Goal: Task Accomplishment & Management: Manage account settings

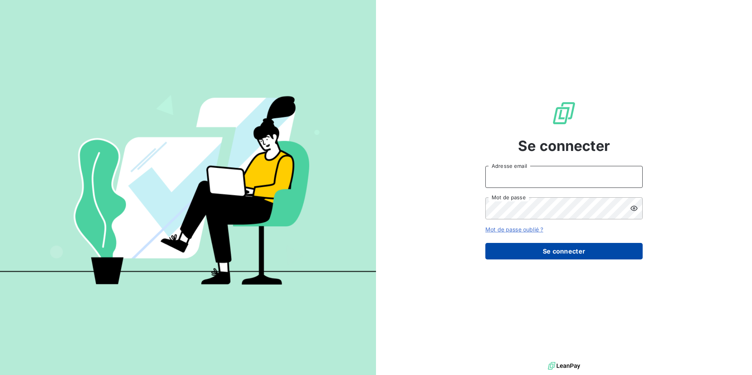
type input "[EMAIL_ADDRESS][DOMAIN_NAME]"
click at [540, 245] on button "Se connecter" at bounding box center [563, 251] width 157 height 17
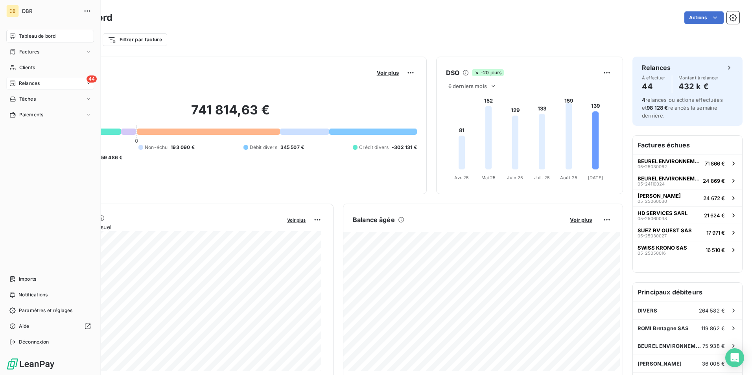
click at [29, 82] on span "Relances" at bounding box center [29, 83] width 21 height 7
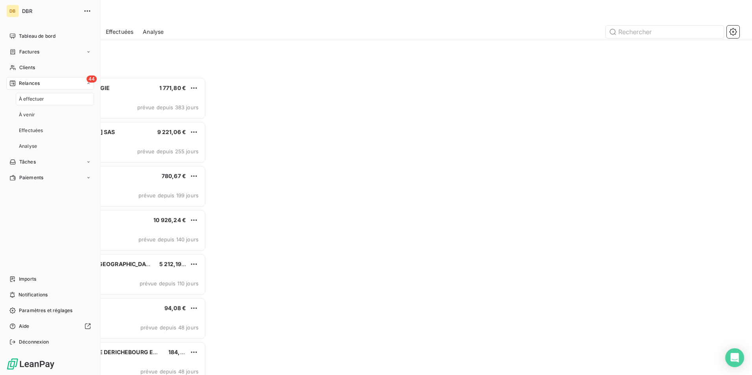
scroll to position [292, 162]
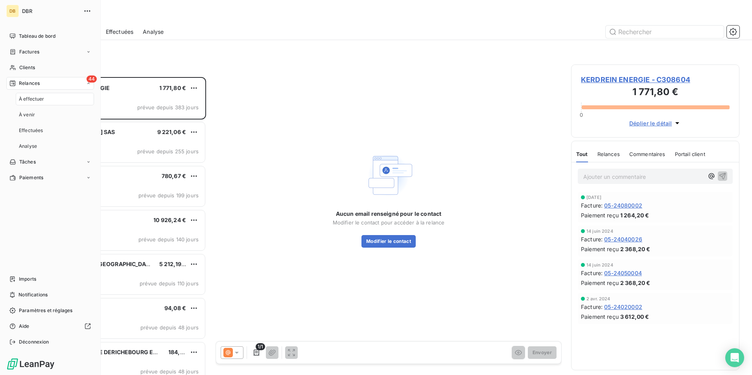
click at [35, 94] on div "À effectuer" at bounding box center [55, 99] width 78 height 13
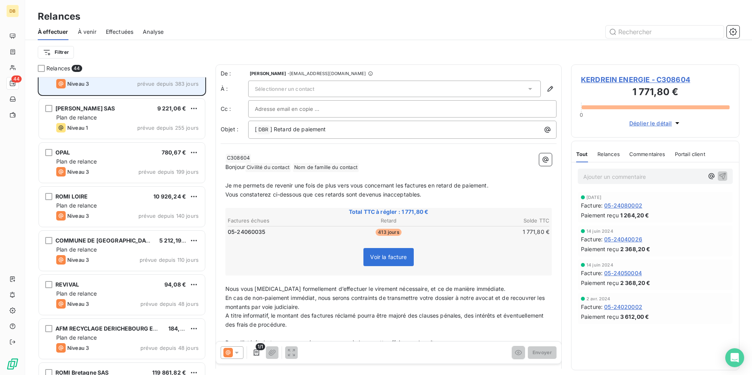
scroll to position [79, 0]
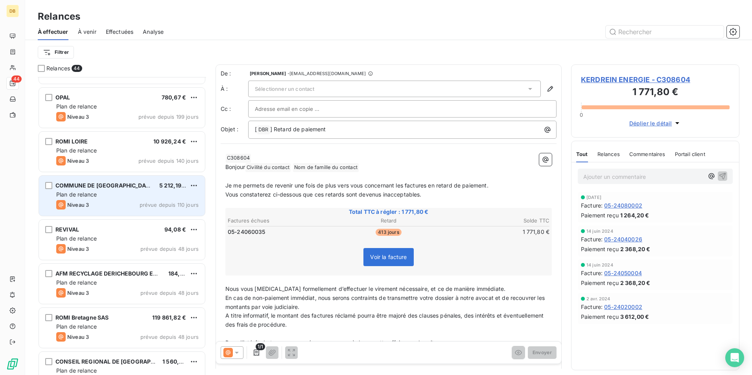
click at [119, 191] on div "Plan de relance" at bounding box center [127, 195] width 142 height 8
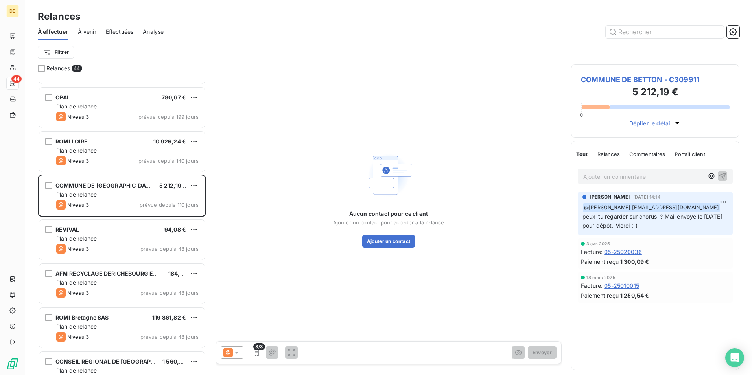
click at [651, 121] on span "Déplier le détail" at bounding box center [650, 123] width 43 height 8
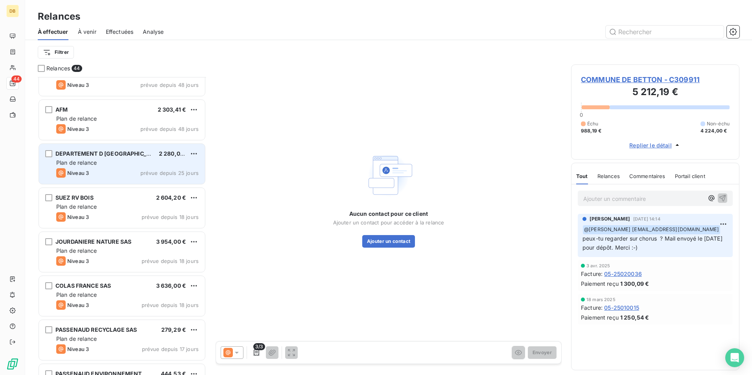
scroll to position [433, 0]
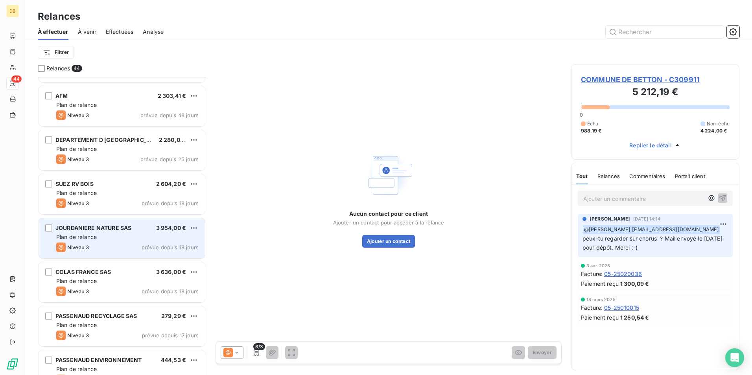
click at [140, 231] on div "JOURDANIERE NATURE SAS 3 954,00 €" at bounding box center [127, 227] width 142 height 7
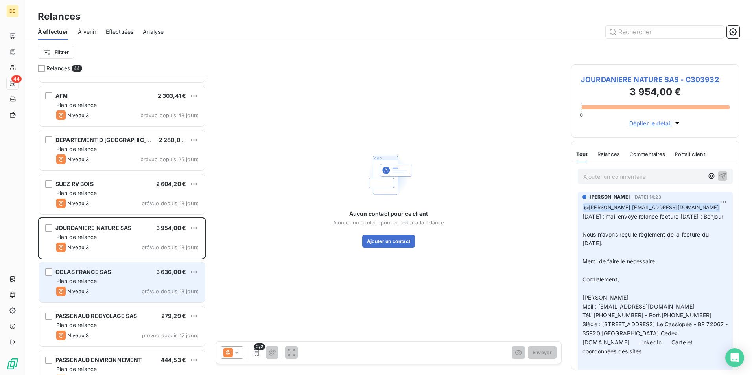
click at [115, 271] on div "COLAS FRANCE SAS 3 636,00 €" at bounding box center [127, 271] width 142 height 7
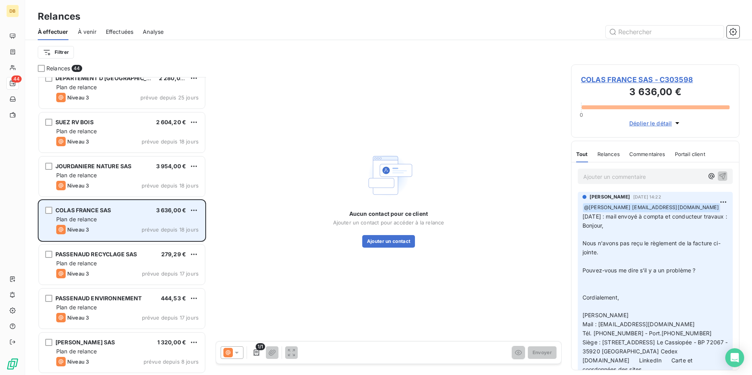
scroll to position [511, 0]
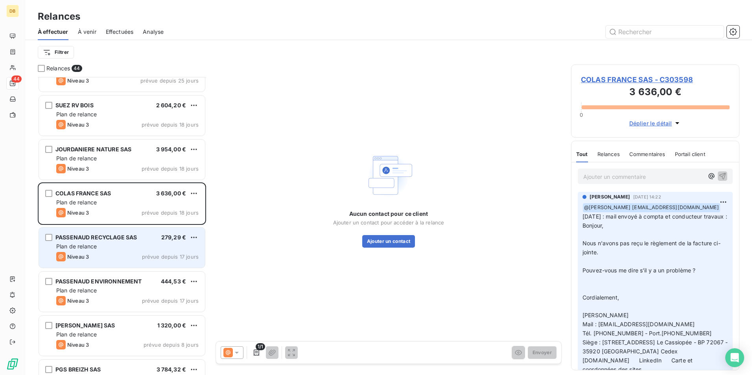
click at [136, 261] on div "Niveau 3 prévue depuis 17 jours" at bounding box center [127, 256] width 142 height 9
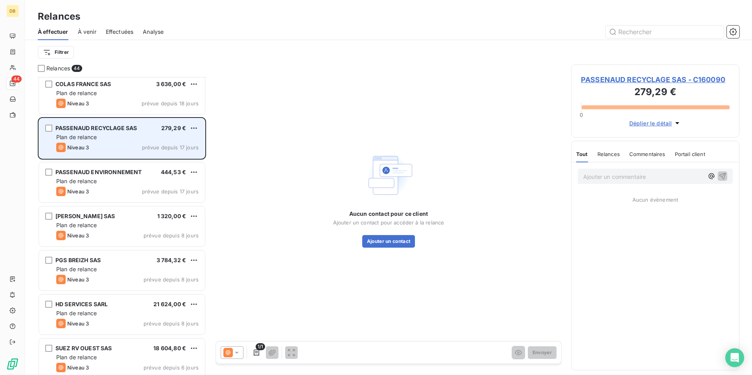
scroll to position [629, 0]
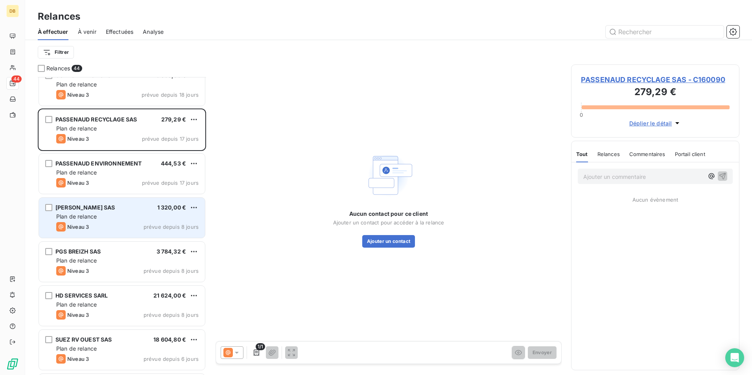
click at [162, 218] on div "Plan de relance" at bounding box center [127, 217] width 142 height 8
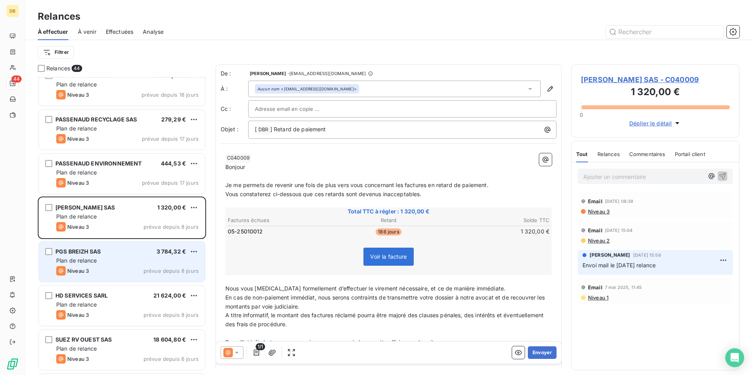
click at [149, 261] on div "Plan de relance" at bounding box center [127, 261] width 142 height 8
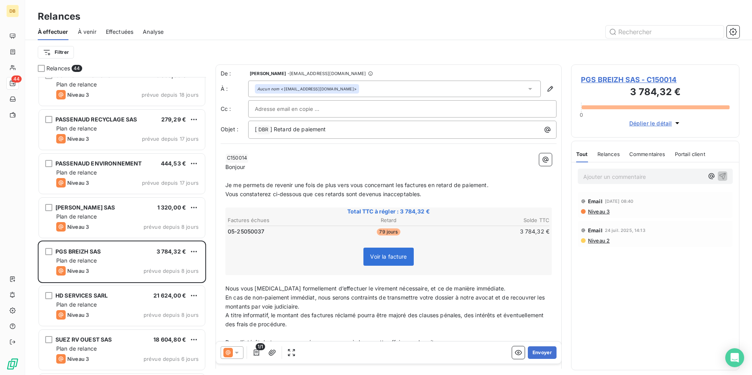
click at [268, 174] on p "﻿" at bounding box center [388, 176] width 326 height 9
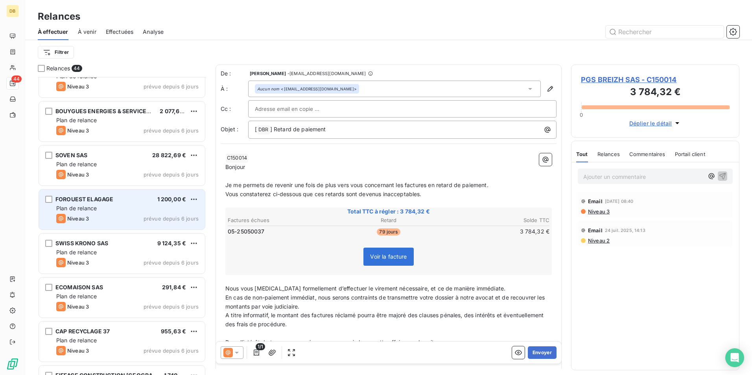
scroll to position [905, 0]
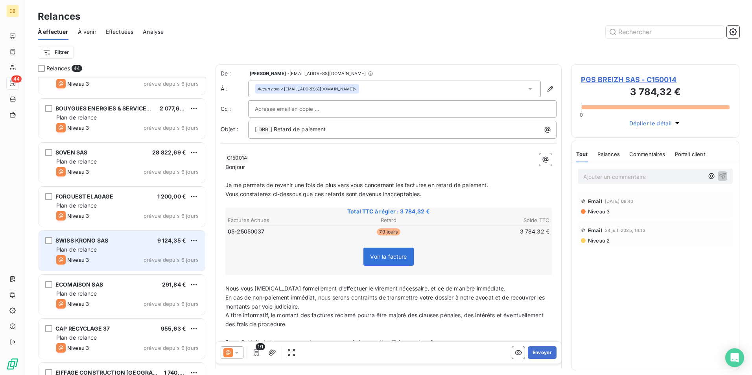
click at [106, 249] on div "Plan de relance" at bounding box center [127, 250] width 142 height 8
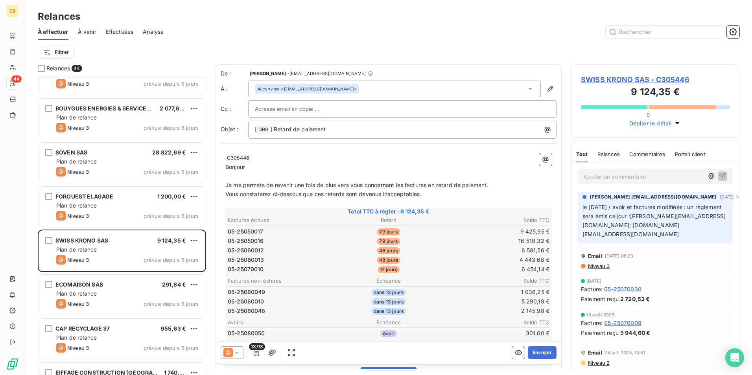
click at [248, 188] on span "Je me permets de revenir une fois de plus vers vous concernant les factures en …" at bounding box center [356, 185] width 263 height 7
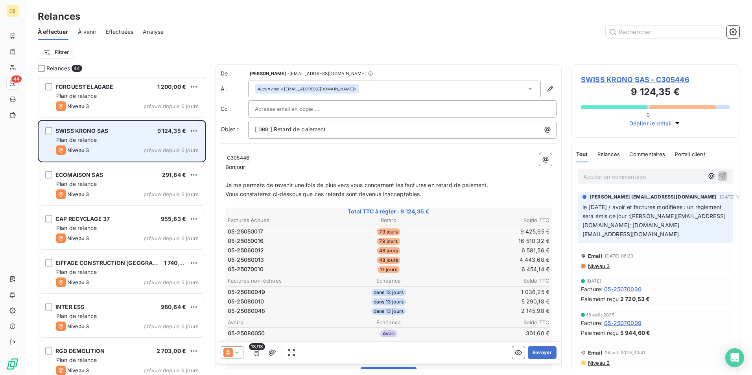
scroll to position [1022, 0]
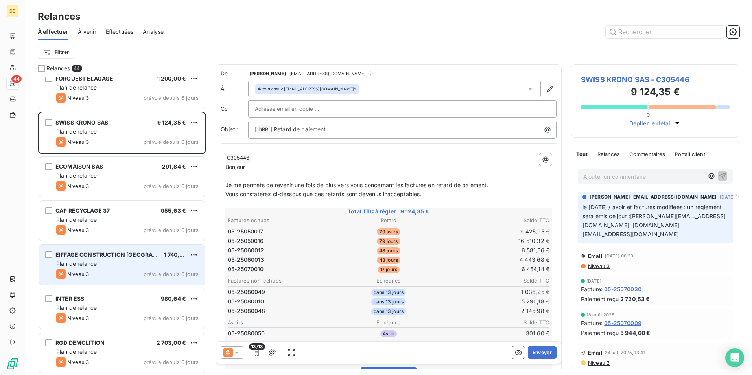
click at [95, 267] on div "Plan de relance" at bounding box center [127, 264] width 142 height 8
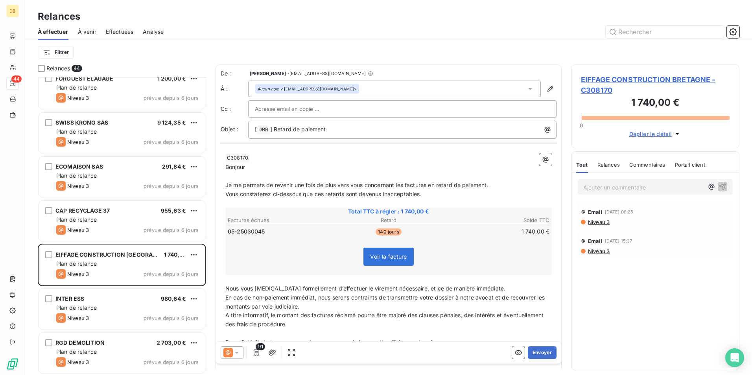
click at [273, 183] on span "Je me permets de revenir une fois de plus vers vous concernant les factures en …" at bounding box center [356, 185] width 263 height 7
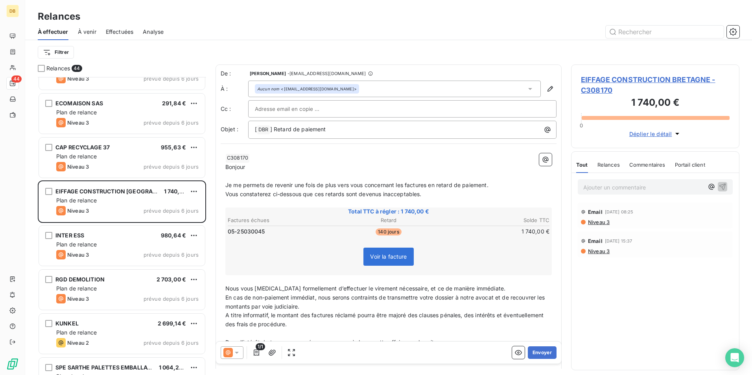
scroll to position [1101, 0]
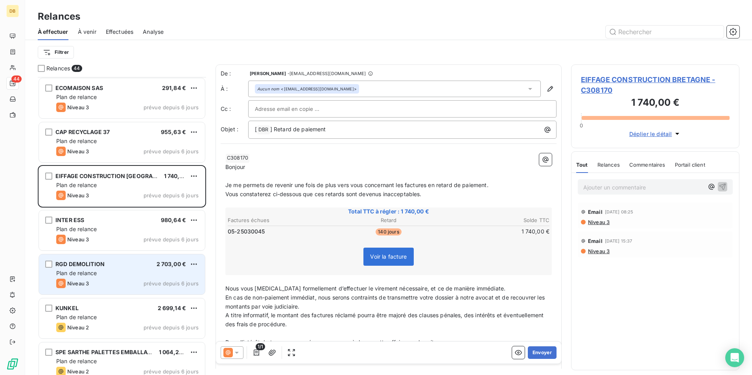
click at [111, 268] on div "RGD DEMOLITION 2 703,00 € Plan de relance Niveau 3 prévue depuis 6 jours" at bounding box center [122, 274] width 166 height 40
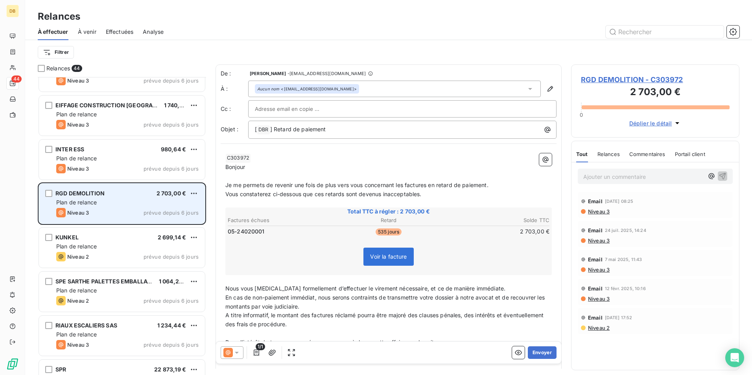
scroll to position [1180, 0]
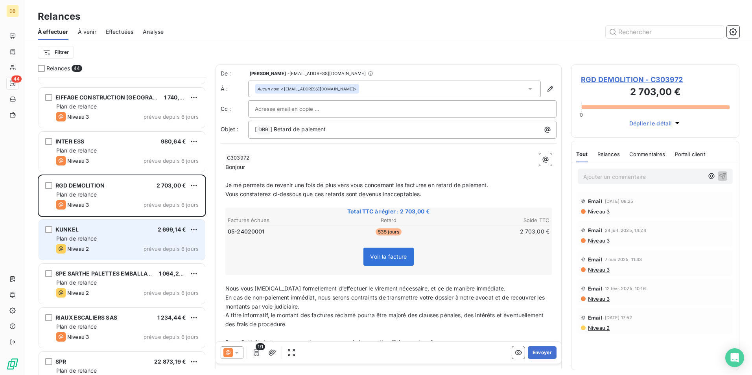
click at [154, 245] on div "Niveau 2 prévue depuis 6 jours" at bounding box center [127, 248] width 142 height 9
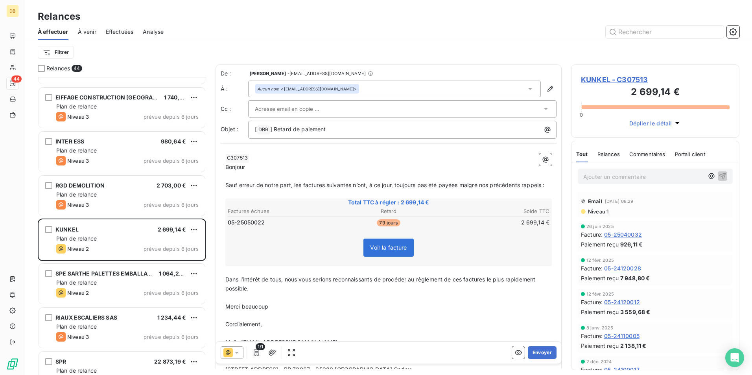
click at [314, 175] on p "﻿" at bounding box center [388, 176] width 326 height 9
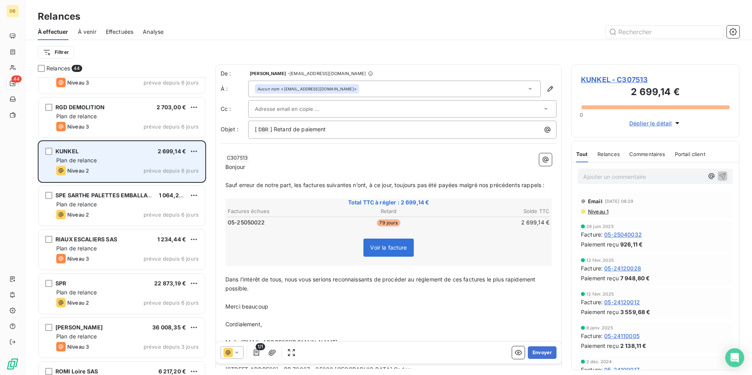
scroll to position [1258, 0]
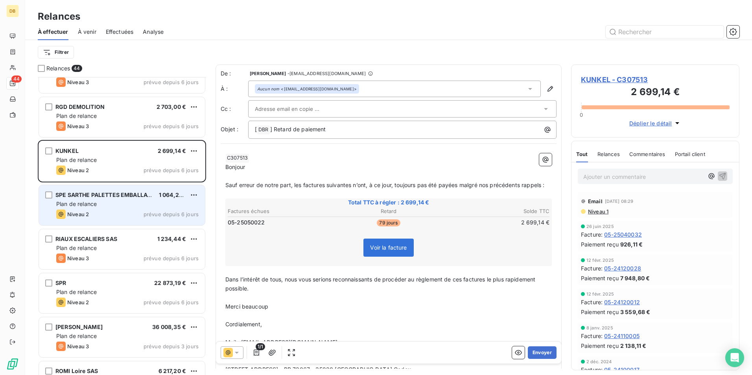
click at [144, 210] on div "Niveau 2 prévue depuis 6 jours" at bounding box center [127, 214] width 142 height 9
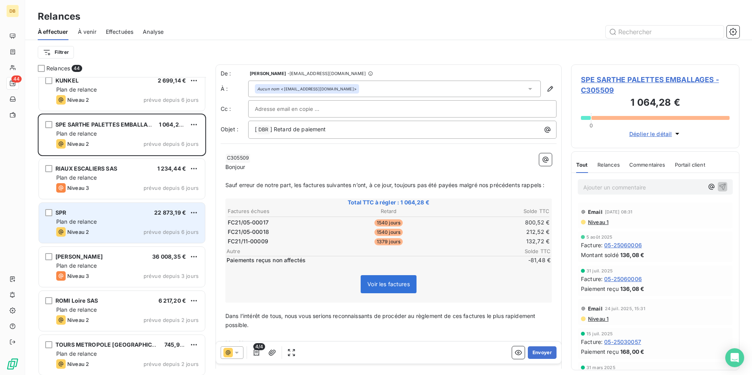
scroll to position [1337, 0]
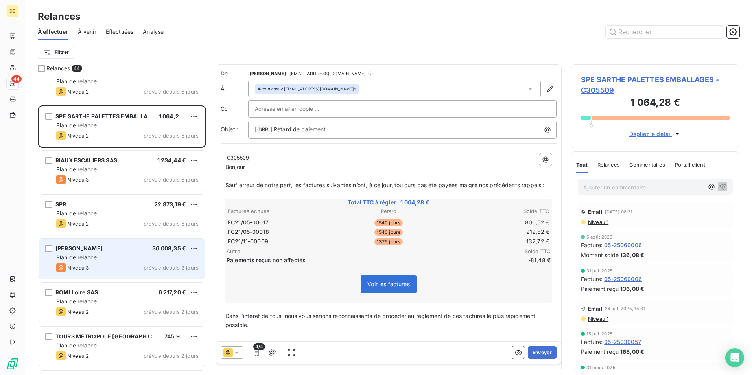
click at [123, 254] on div "Plan de relance" at bounding box center [127, 258] width 142 height 8
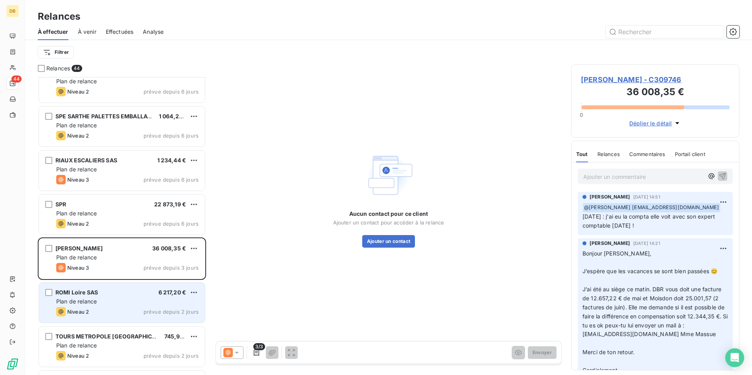
click at [135, 288] on div "ROMI Loire SAS 6 217,20 € Plan de relance Niveau 2 prévue depuis 2 jours" at bounding box center [122, 303] width 166 height 40
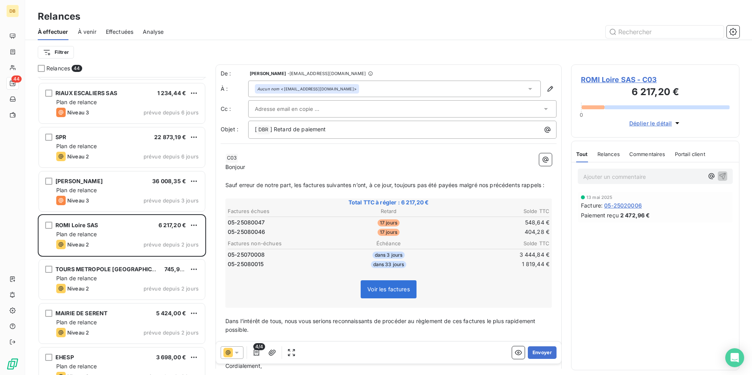
scroll to position [1416, 0]
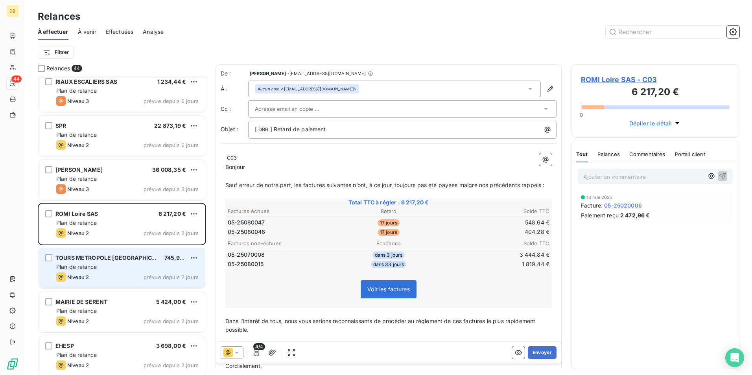
click at [142, 255] on span "TOURS METROPOLE [GEOGRAPHIC_DATA]" at bounding box center [112, 257] width 115 height 7
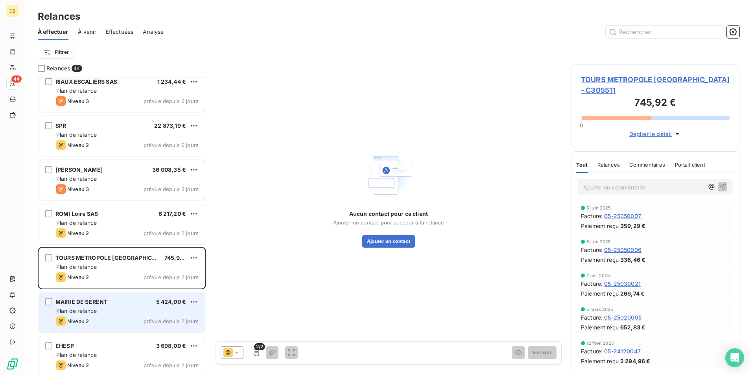
click at [127, 303] on div "MAIRIE DE SERENT 5 424,00 €" at bounding box center [127, 301] width 142 height 7
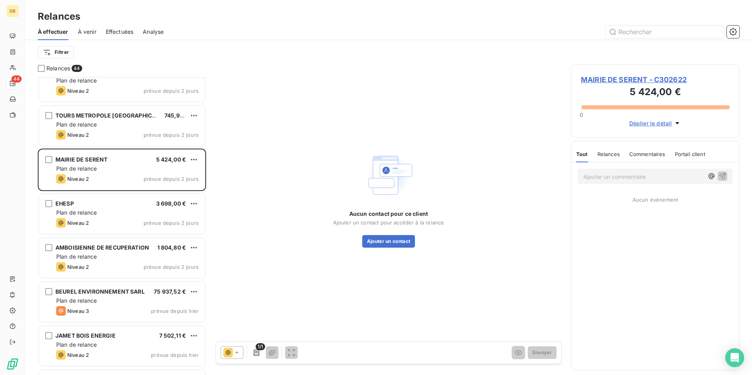
scroll to position [1573, 0]
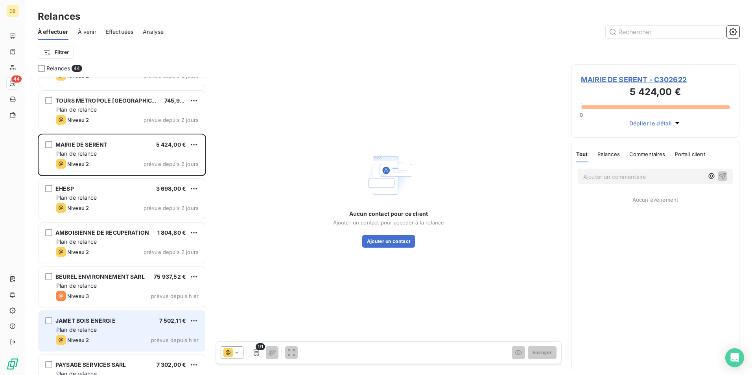
click at [104, 325] on div "JAMET BOIS ENERGIE" at bounding box center [85, 321] width 60 height 8
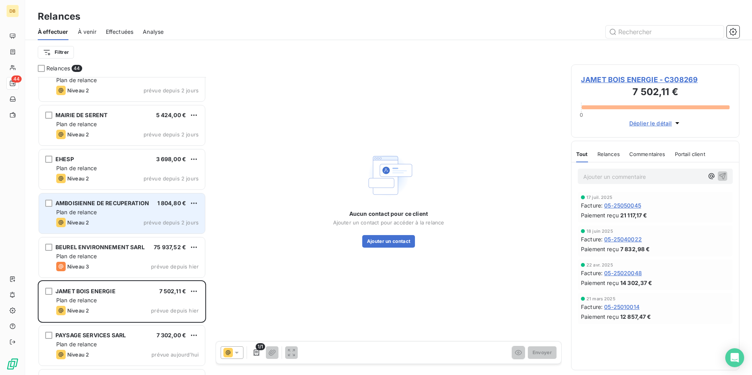
scroll to position [1640, 0]
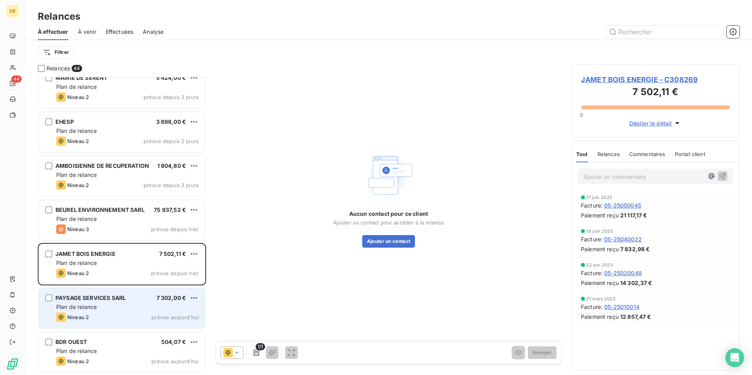
click at [102, 302] on div "PAYSAGE SERVICES SARL 7 302,00 € Plan de relance Niveau 2 prévue [DATE]" at bounding box center [122, 308] width 166 height 40
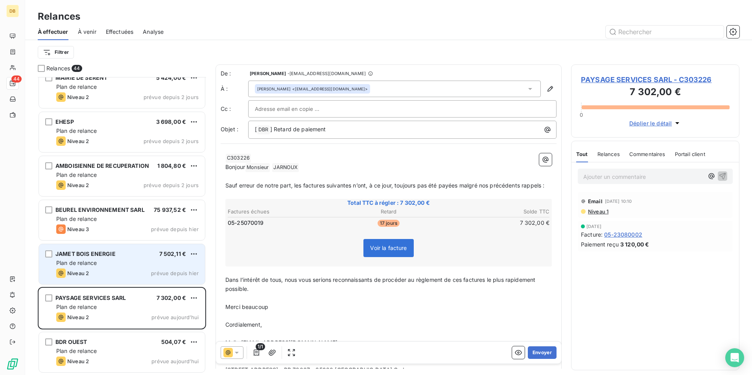
click at [122, 271] on div "Niveau 2 prévue depuis [DATE]" at bounding box center [127, 272] width 142 height 9
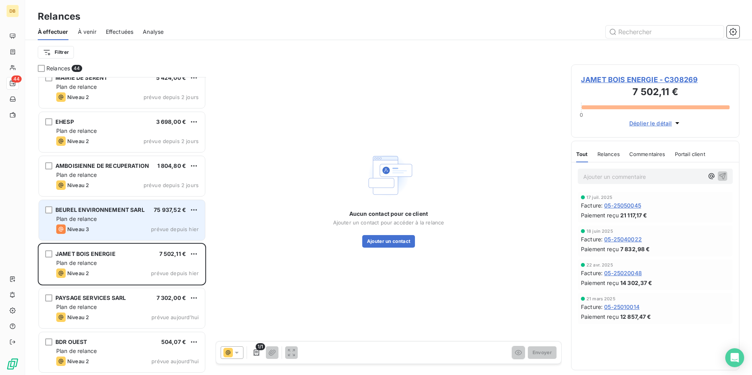
click at [145, 218] on div "Plan de relance" at bounding box center [127, 219] width 142 height 8
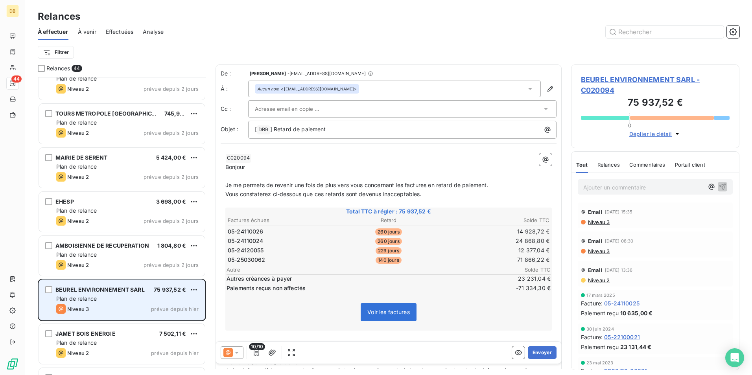
scroll to position [1482, 0]
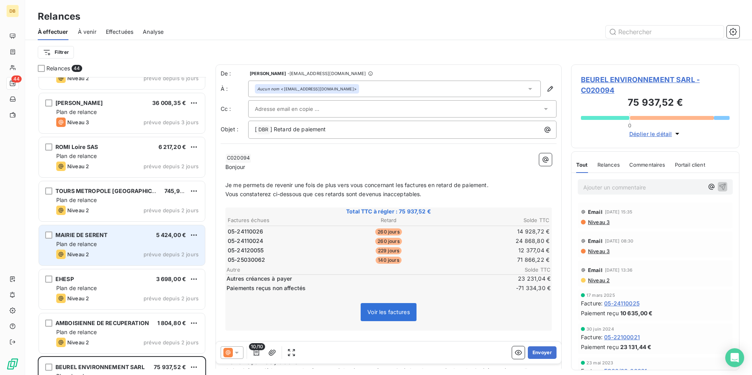
click at [145, 238] on div "MAIRIE DE SERENT 5 424,00 €" at bounding box center [127, 235] width 142 height 7
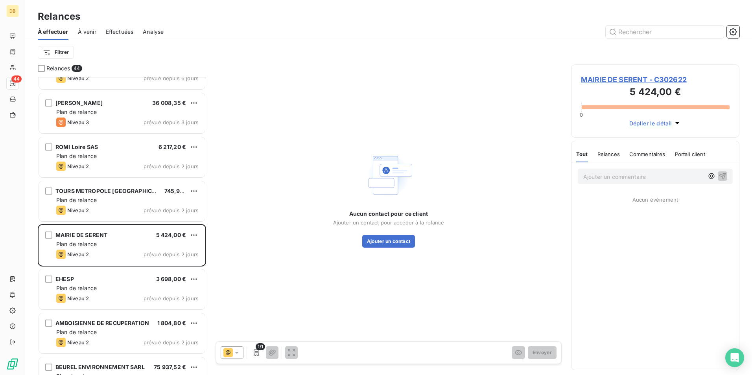
click at [610, 153] on span "Relances" at bounding box center [608, 154] width 22 height 6
click at [579, 156] on span "Tout" at bounding box center [581, 154] width 11 height 6
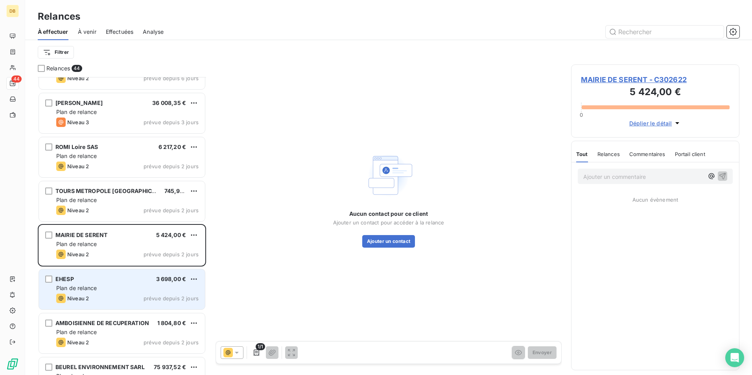
click at [122, 274] on div "EHESP 3 698,00 € Plan de relance Niveau 2 prévue depuis 2 jours" at bounding box center [122, 289] width 166 height 40
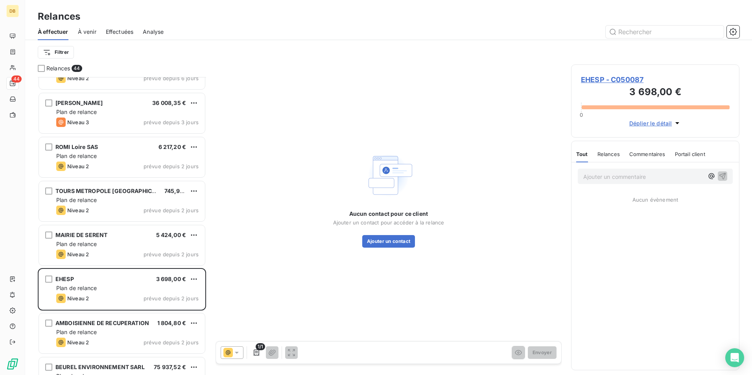
click at [609, 156] on span "Relances" at bounding box center [608, 154] width 22 height 6
click at [588, 155] on div "Tout Relances Commentaires Portail client" at bounding box center [641, 154] width 130 height 17
click at [583, 156] on span "Tout" at bounding box center [581, 154] width 11 height 6
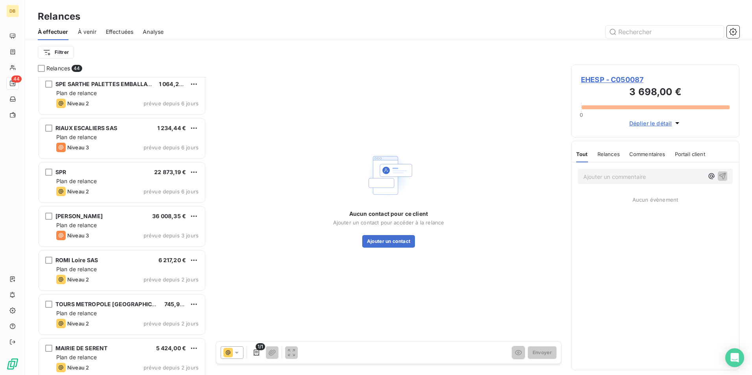
scroll to position [1364, 0]
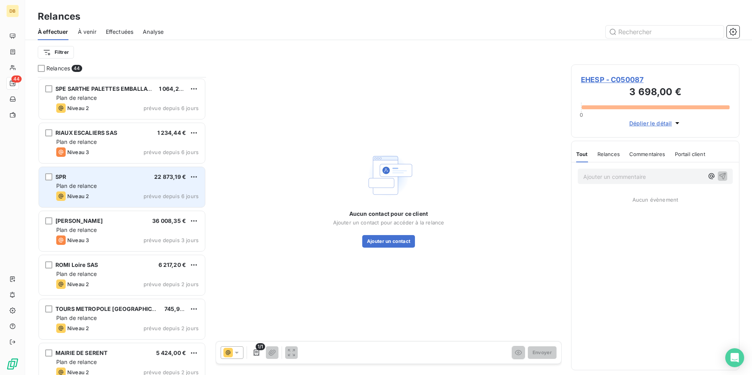
click at [93, 189] on div "Plan de relance" at bounding box center [127, 186] width 142 height 8
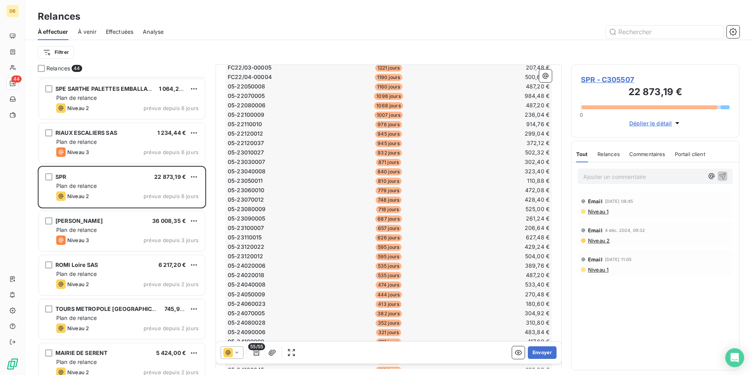
scroll to position [244, 0]
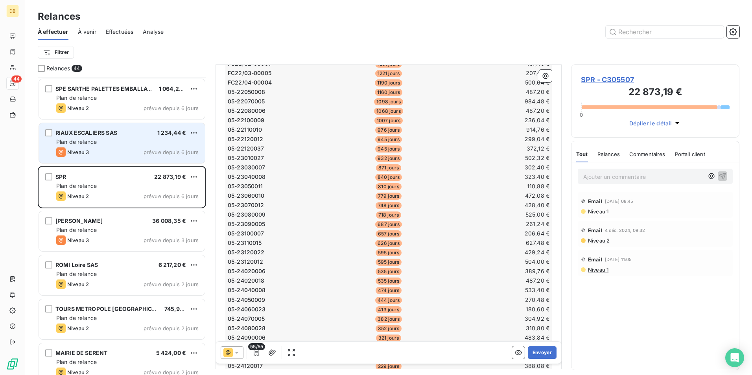
click at [59, 131] on span "RIAUX ESCALIERS SAS" at bounding box center [86, 132] width 62 height 7
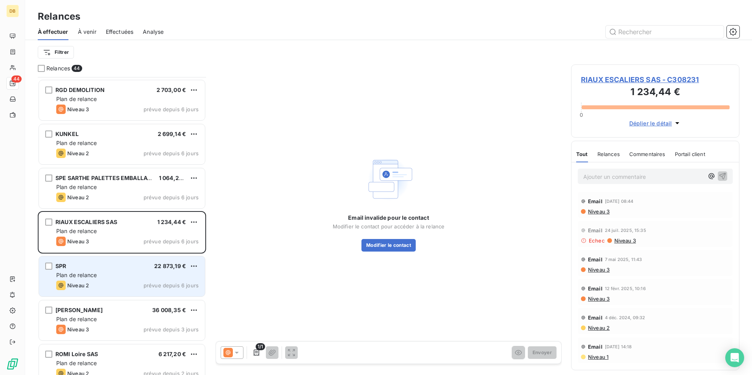
scroll to position [1247, 0]
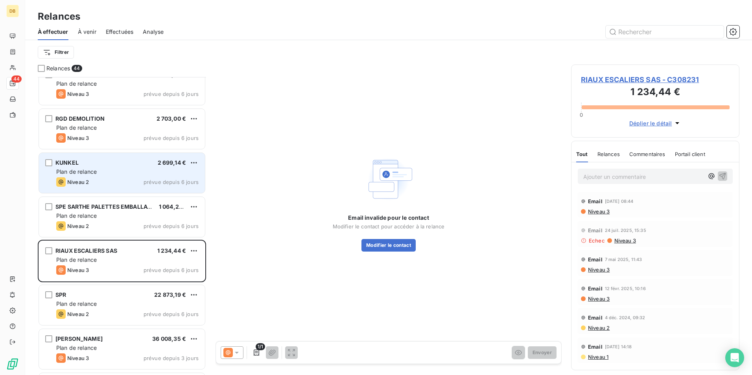
click at [91, 170] on span "Plan de relance" at bounding box center [76, 171] width 40 height 7
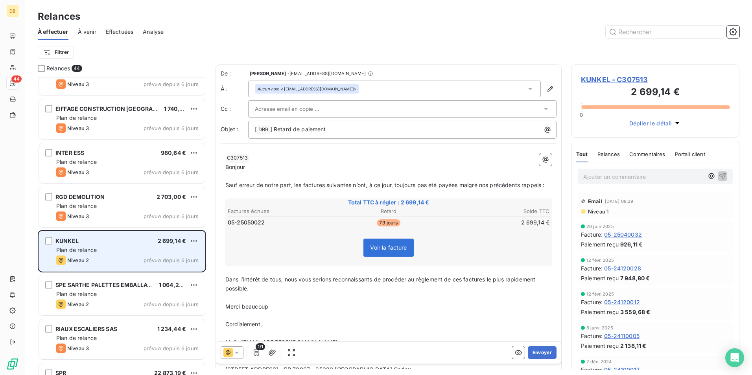
scroll to position [1168, 0]
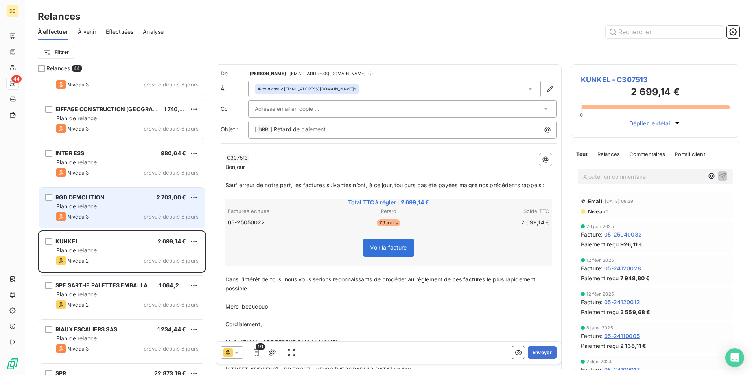
click at [83, 208] on span "Plan de relance" at bounding box center [76, 206] width 40 height 7
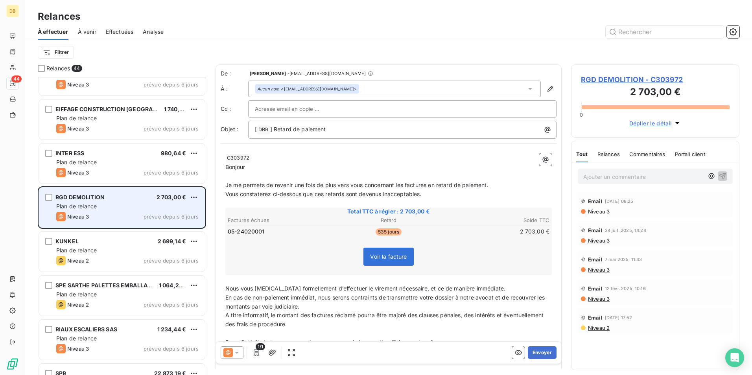
scroll to position [1129, 0]
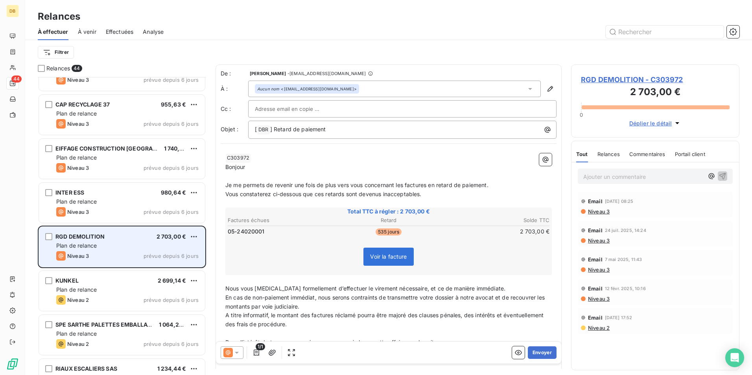
click at [83, 208] on div "Niveau 3" at bounding box center [72, 211] width 33 height 9
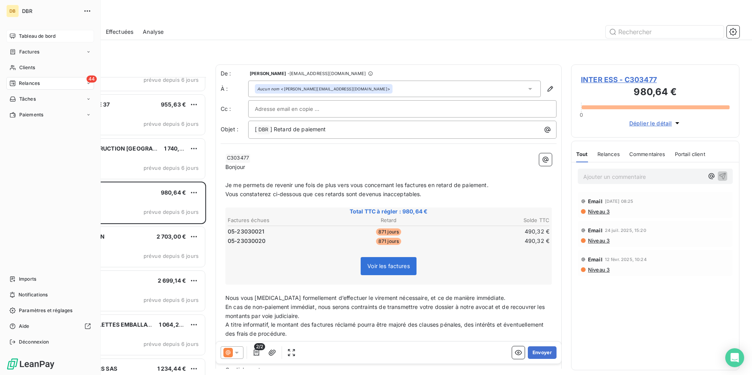
click at [26, 37] on span "Tableau de bord" at bounding box center [37, 36] width 37 height 7
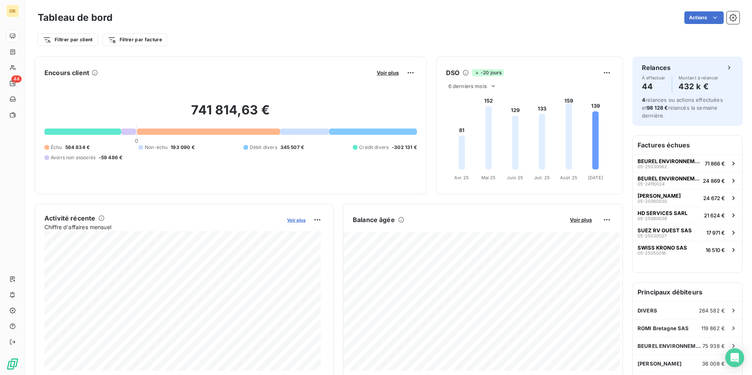
click at [294, 220] on span "Voir plus" at bounding box center [296, 220] width 18 height 6
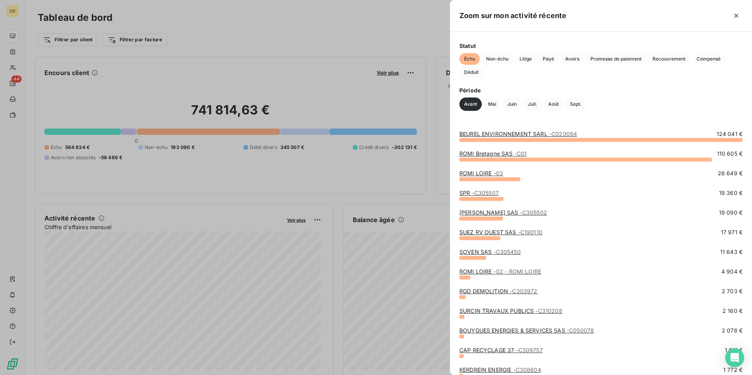
click at [277, 184] on div at bounding box center [376, 187] width 752 height 375
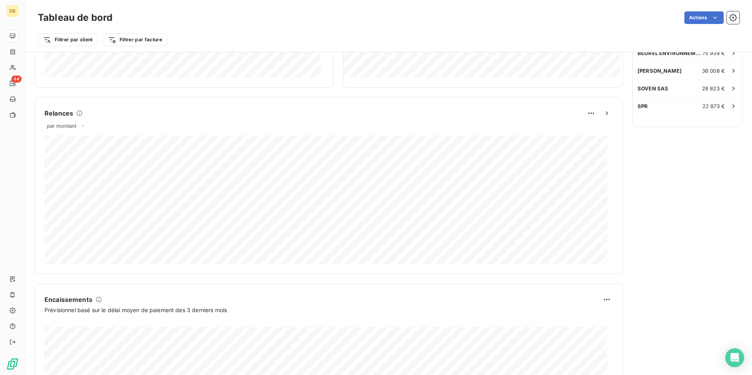
scroll to position [391, 0]
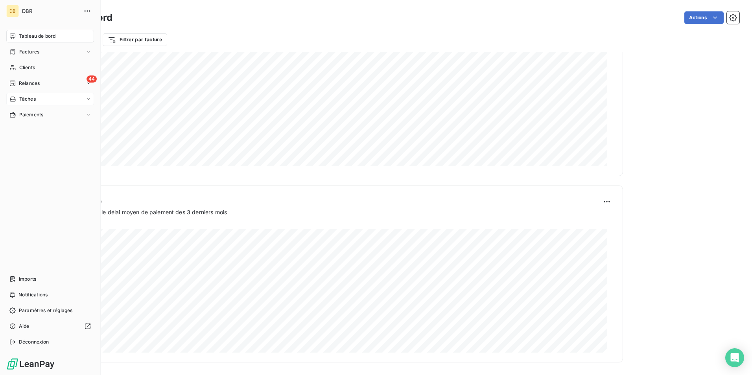
click at [22, 103] on div "Tâches" at bounding box center [50, 99] width 88 height 13
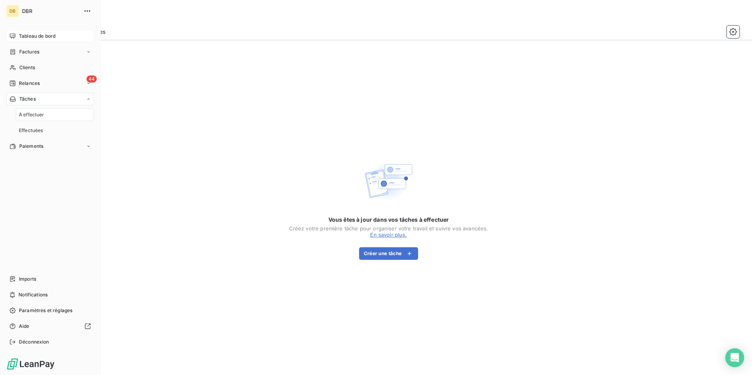
click at [22, 116] on span "À effectuer" at bounding box center [32, 114] width 26 height 7
click at [22, 129] on span "Effectuées" at bounding box center [31, 130] width 24 height 7
click at [25, 114] on span "À effectuer" at bounding box center [32, 114] width 26 height 7
click at [26, 148] on span "Paiements" at bounding box center [31, 146] width 24 height 7
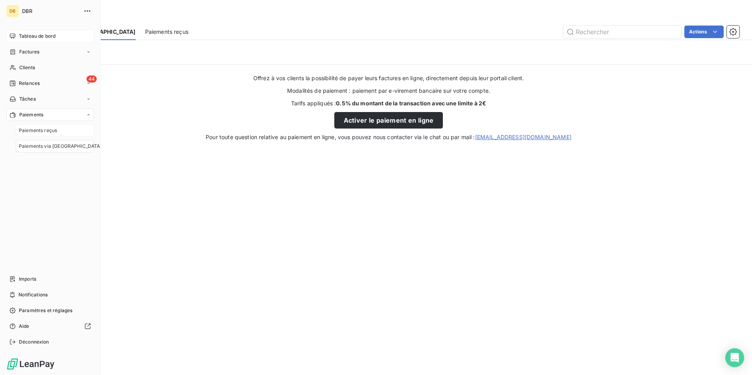
click at [29, 127] on span "Paiements reçus" at bounding box center [38, 130] width 38 height 7
